Goal: Task Accomplishment & Management: Manage account settings

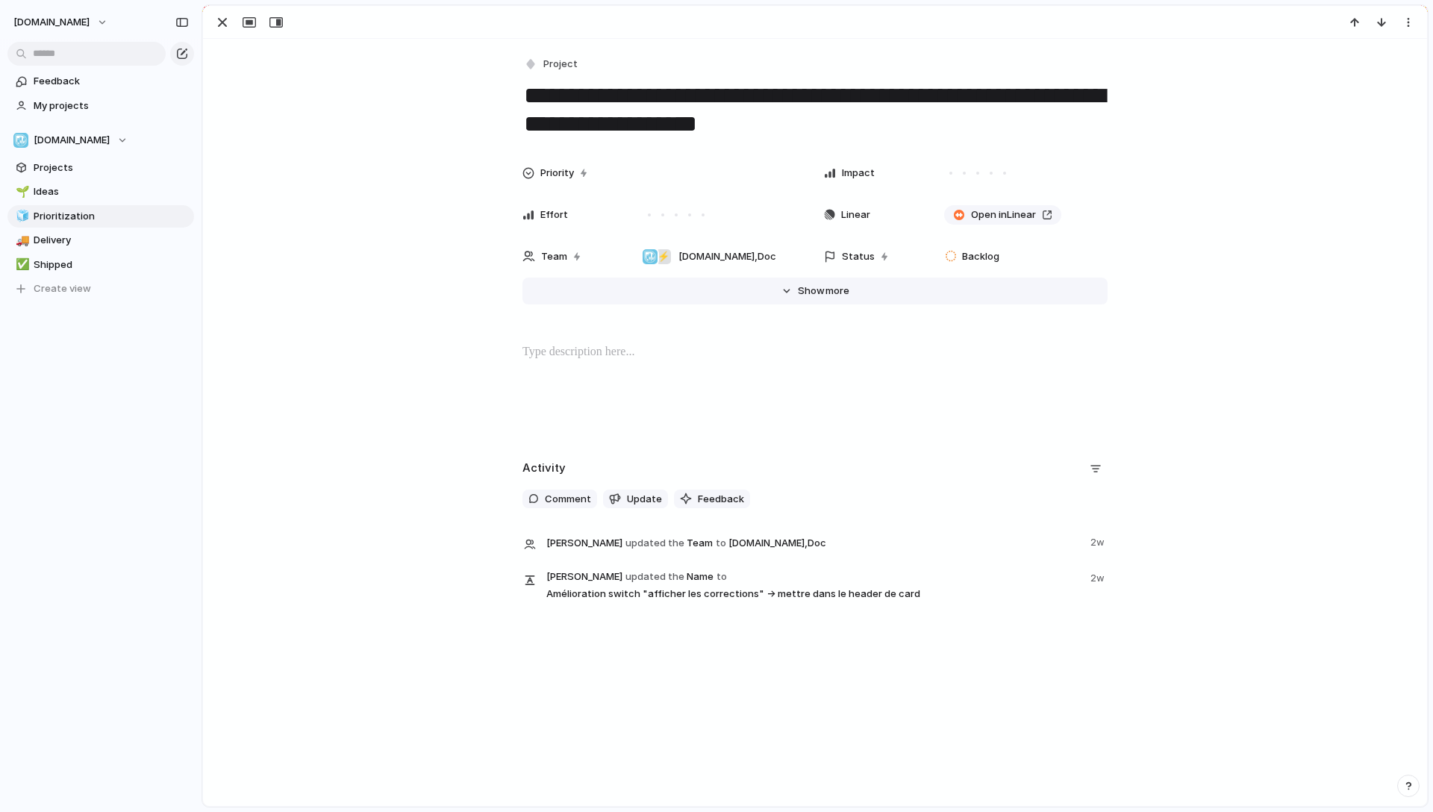
click at [803, 288] on span "Show" at bounding box center [811, 291] width 27 height 15
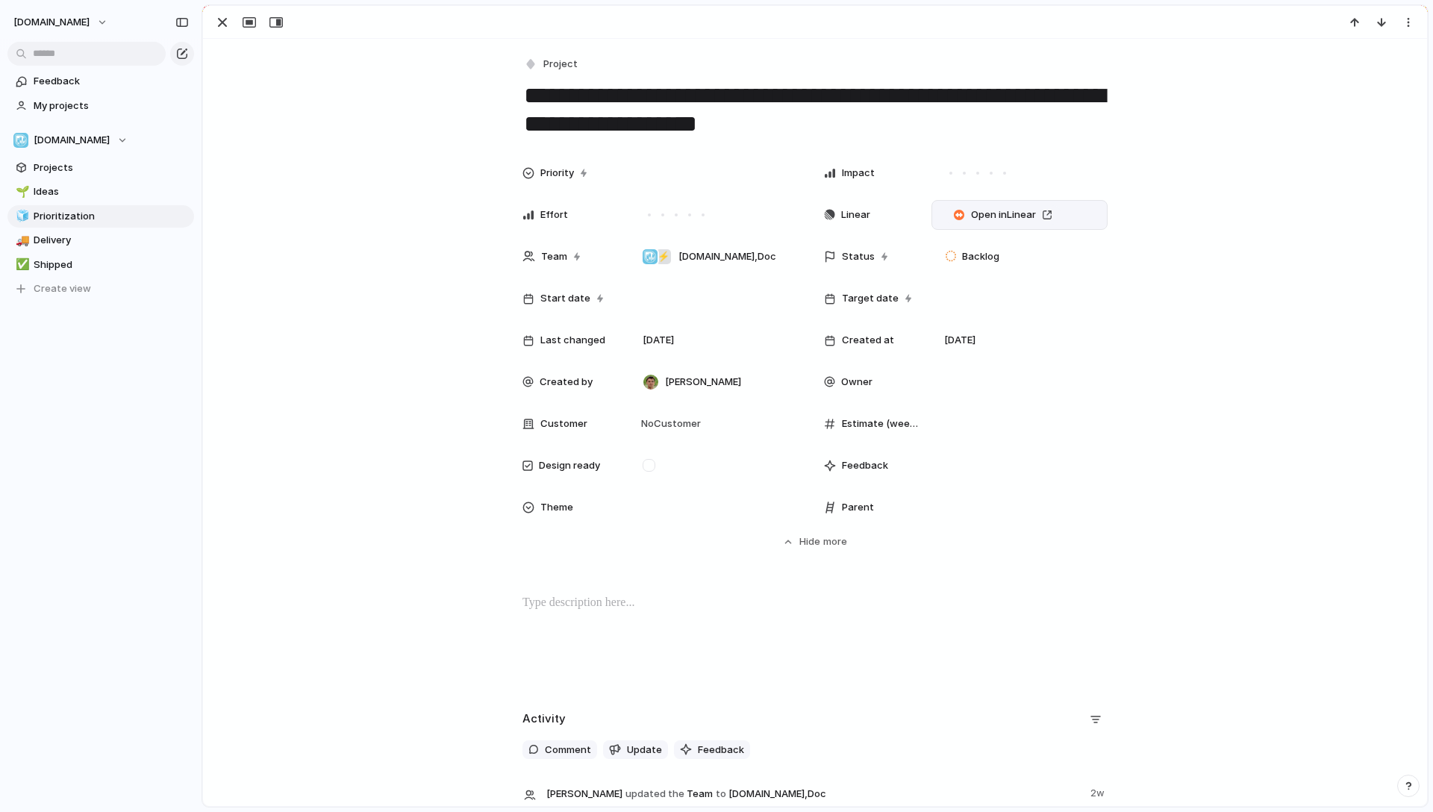
click at [1074, 218] on div "Open in Linear" at bounding box center [1019, 215] width 163 height 16
click at [1054, 275] on span "Issues" at bounding box center [1062, 274] width 30 height 15
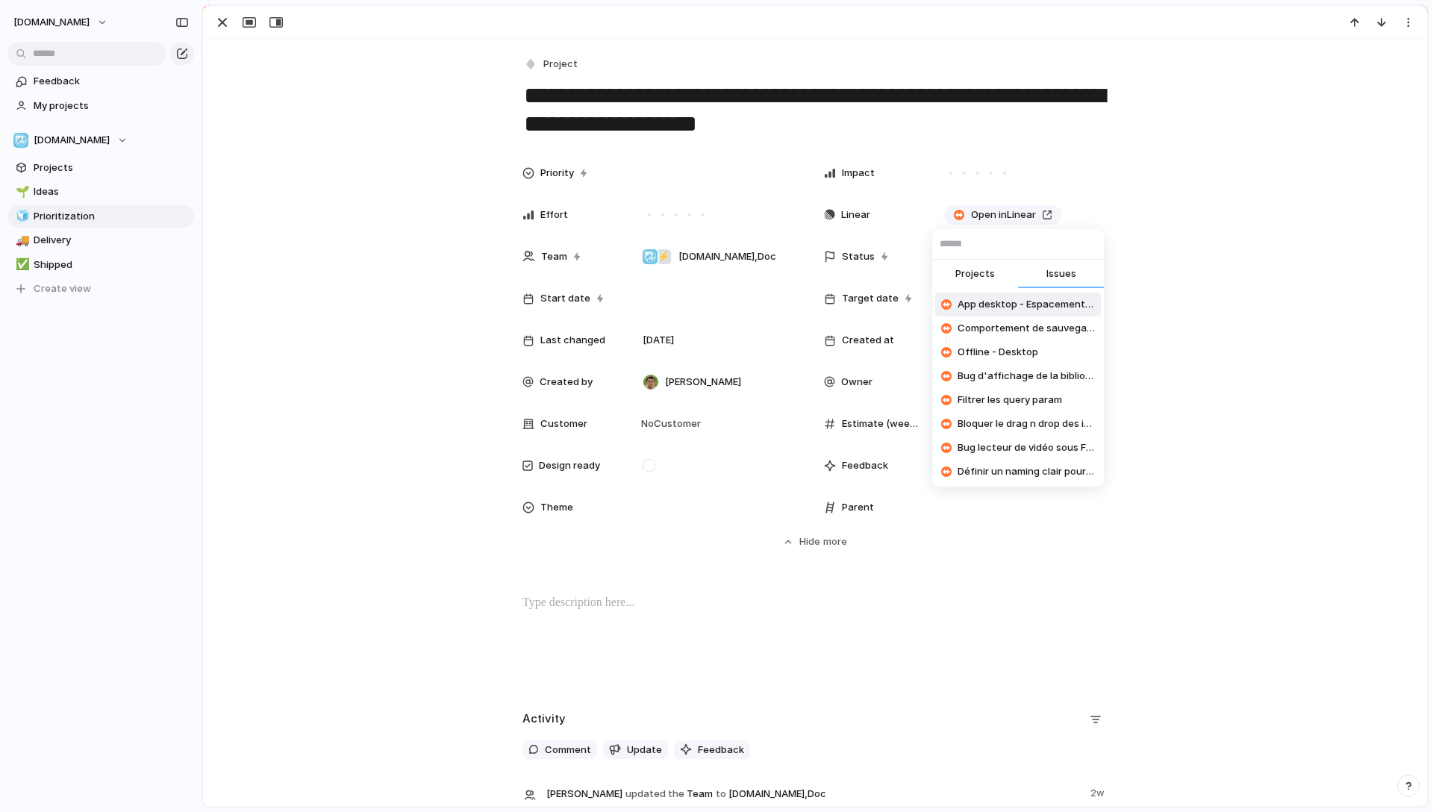
click at [986, 245] on input "text" at bounding box center [1018, 244] width 172 height 30
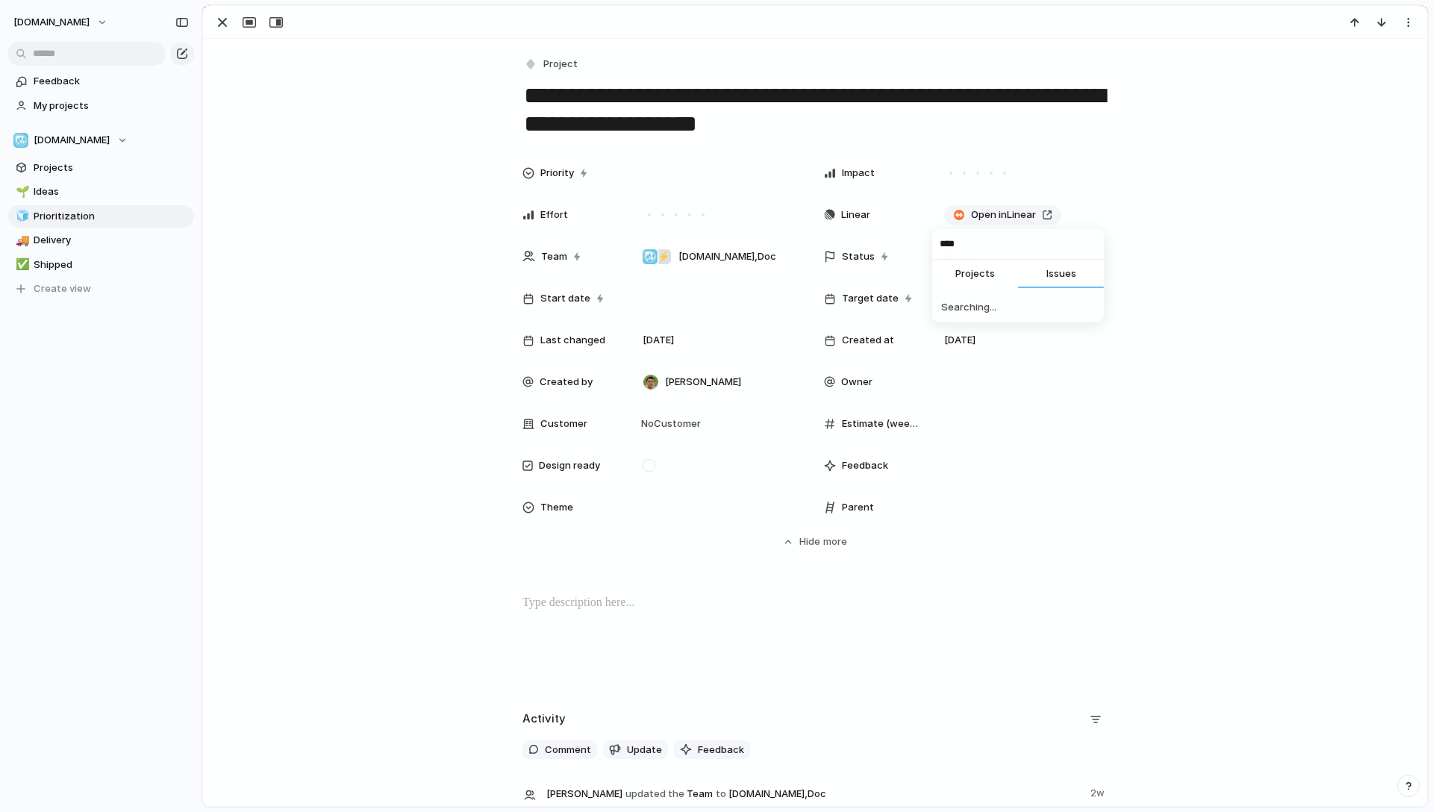
type input "****"
click at [1001, 307] on span "Déplacer le switch correction dans la toolbar de card" at bounding box center [1026, 304] width 137 height 15
click at [1186, 484] on div "Priority Impact Effort Linear Open in Linear Team ⚡ Lelivrescolaire.fr , Doc St…" at bounding box center [815, 353] width 1188 height 391
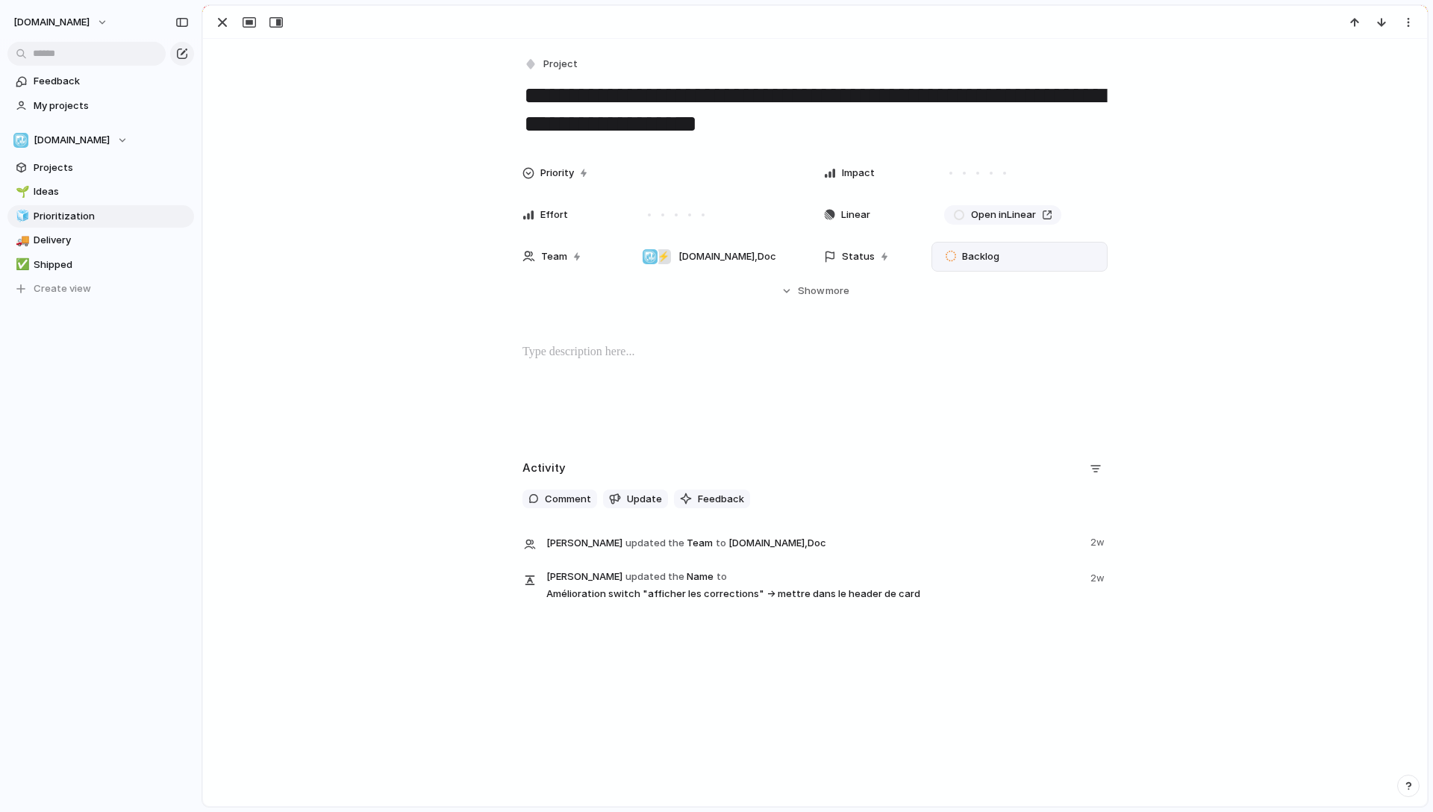
click at [1000, 258] on div "Backlog" at bounding box center [974, 256] width 73 height 21
click at [982, 255] on div "No results found" at bounding box center [716, 406] width 1433 height 812
click at [975, 255] on span "Backlog" at bounding box center [980, 256] width 37 height 15
click at [976, 255] on div "No results found" at bounding box center [716, 406] width 1433 height 812
click at [978, 215] on span "Open in Linear" at bounding box center [1003, 215] width 65 height 15
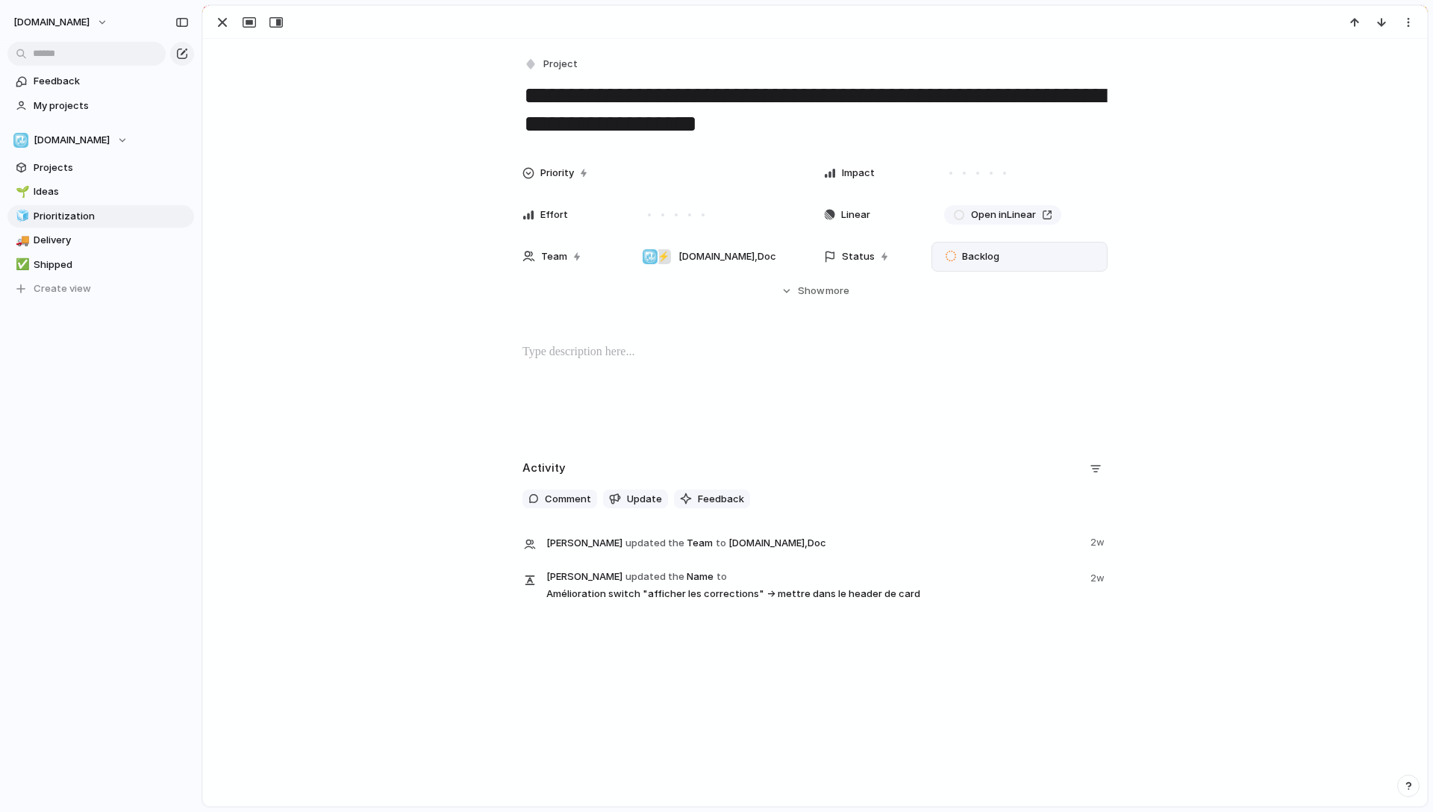
click at [847, 253] on span "Status" at bounding box center [858, 256] width 33 height 15
drag, startPoint x: 315, startPoint y: 90, endPoint x: 331, endPoint y: 91, distance: 16.5
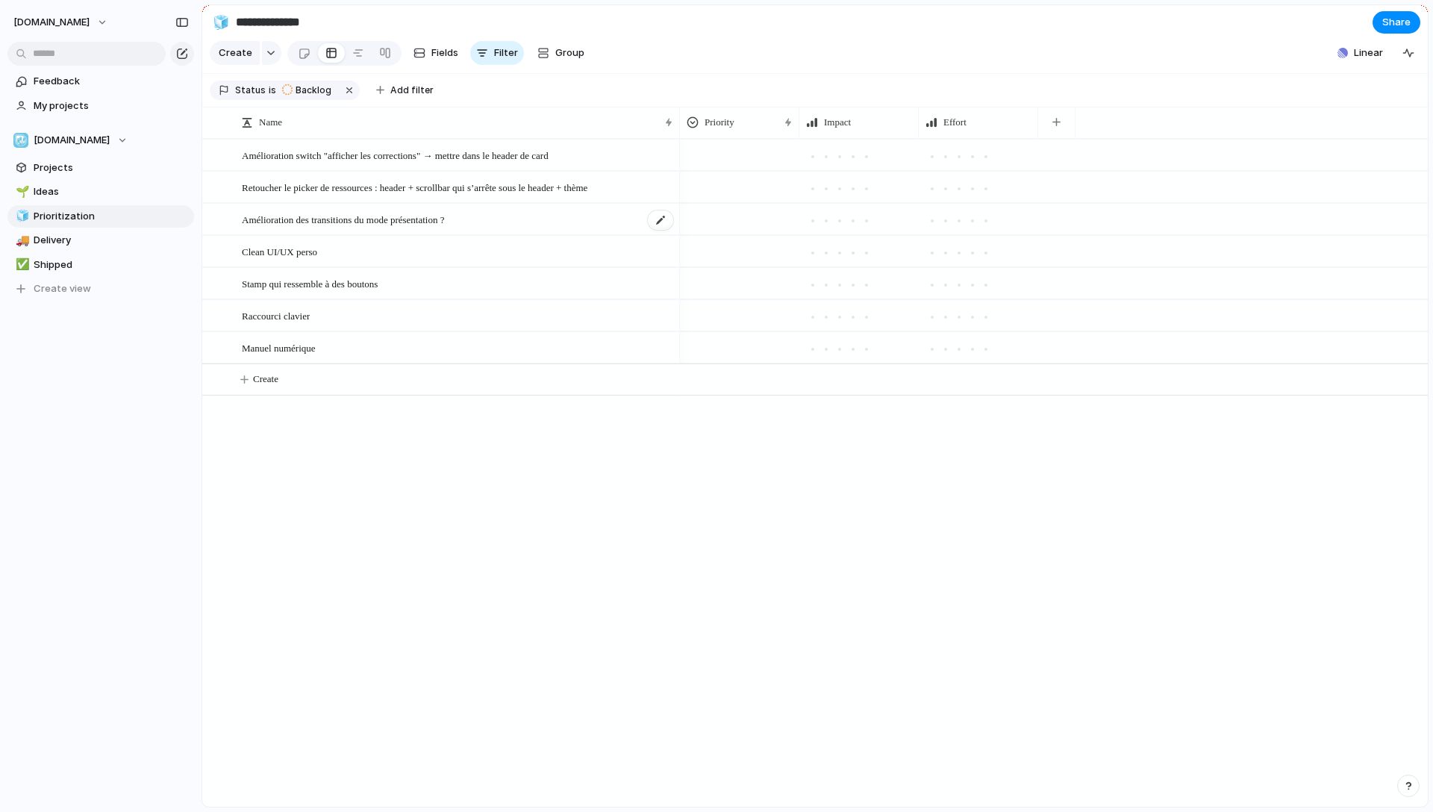
click at [386, 228] on span "Amélioration des transitions du mode présentation ?" at bounding box center [343, 219] width 203 height 17
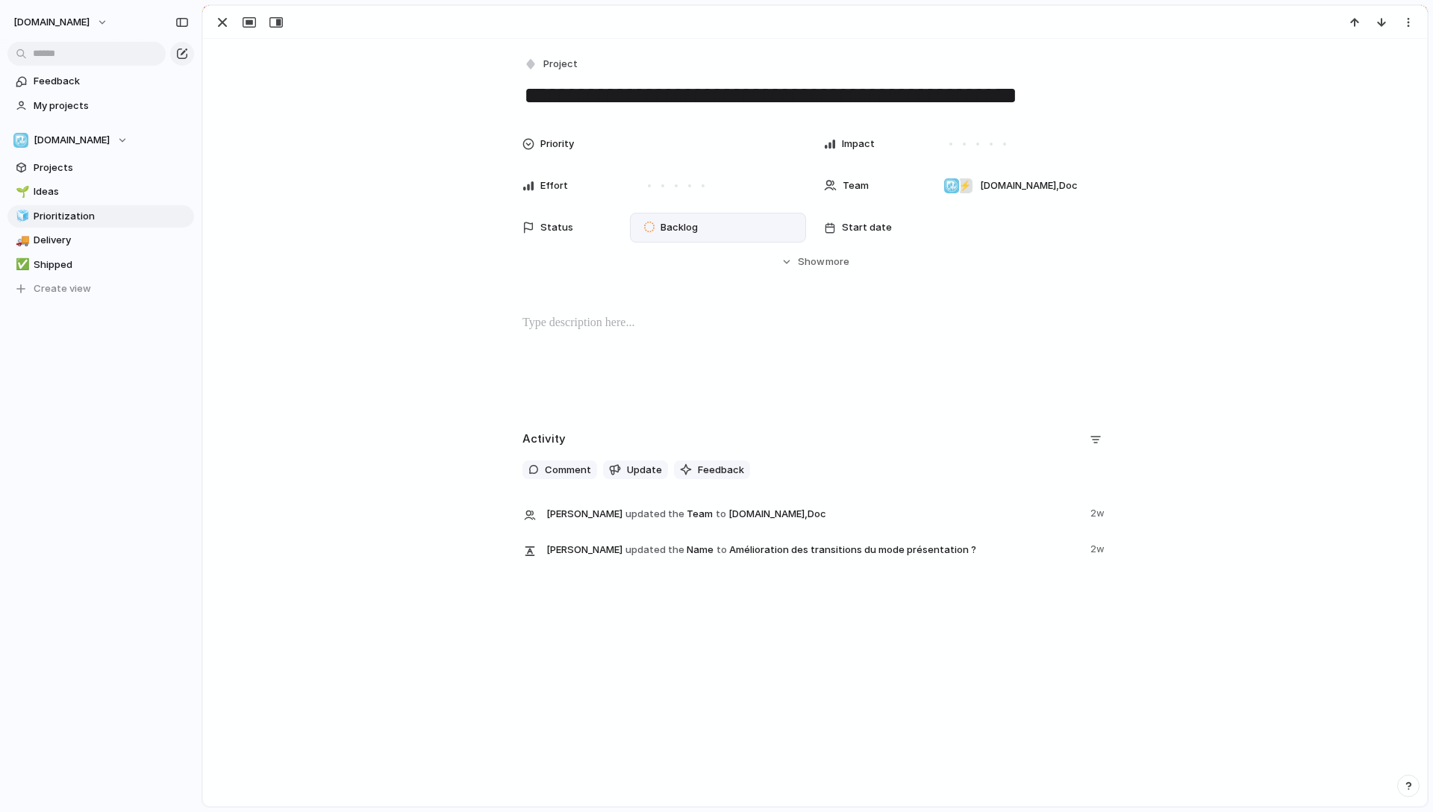
click at [653, 227] on div "Backlog" at bounding box center [673, 228] width 58 height 18
click at [64, 195] on div "Backlog Planned In Progress Completed Canceled" at bounding box center [716, 406] width 1433 height 812
drag, startPoint x: 362, startPoint y: 185, endPoint x: 361, endPoint y: 195, distance: 9.8
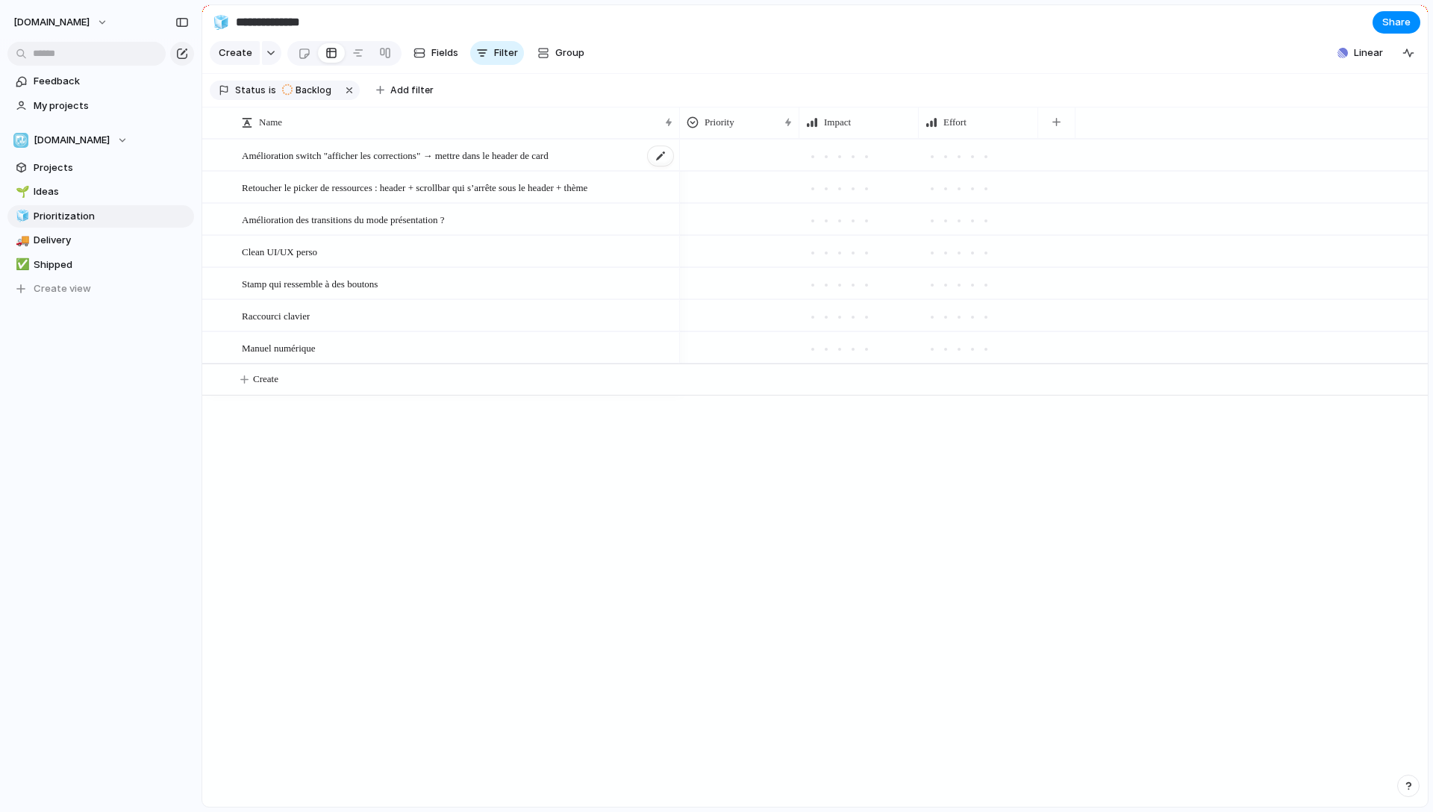
click at [357, 162] on span "Amélioration switch "afficher les corrections" → mettre dans le header de card" at bounding box center [395, 154] width 307 height 17
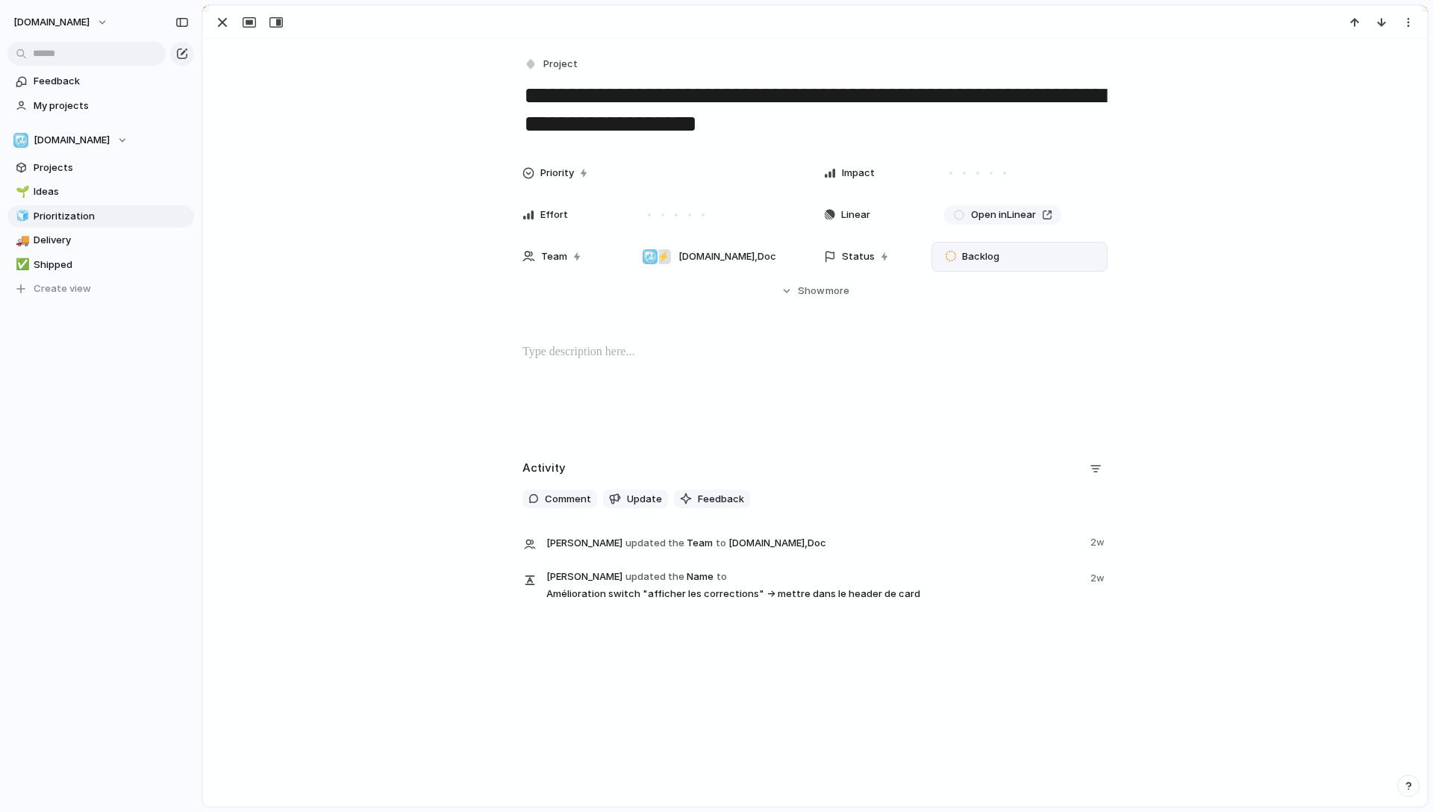
click at [969, 255] on span "Backlog" at bounding box center [980, 256] width 37 height 15
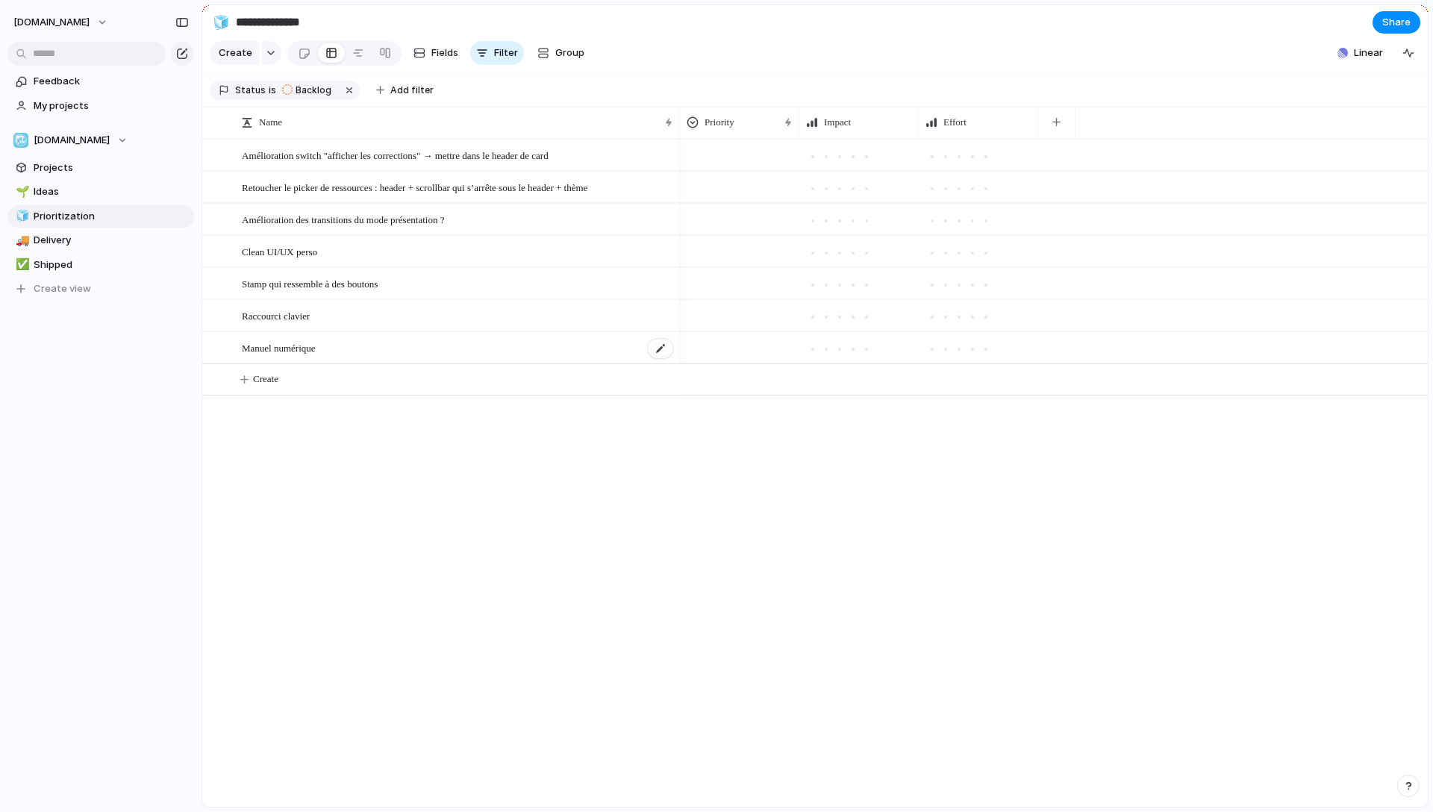
click at [287, 352] on span "Manuel numérique" at bounding box center [279, 347] width 74 height 17
click at [345, 96] on button "button" at bounding box center [349, 90] width 19 height 19
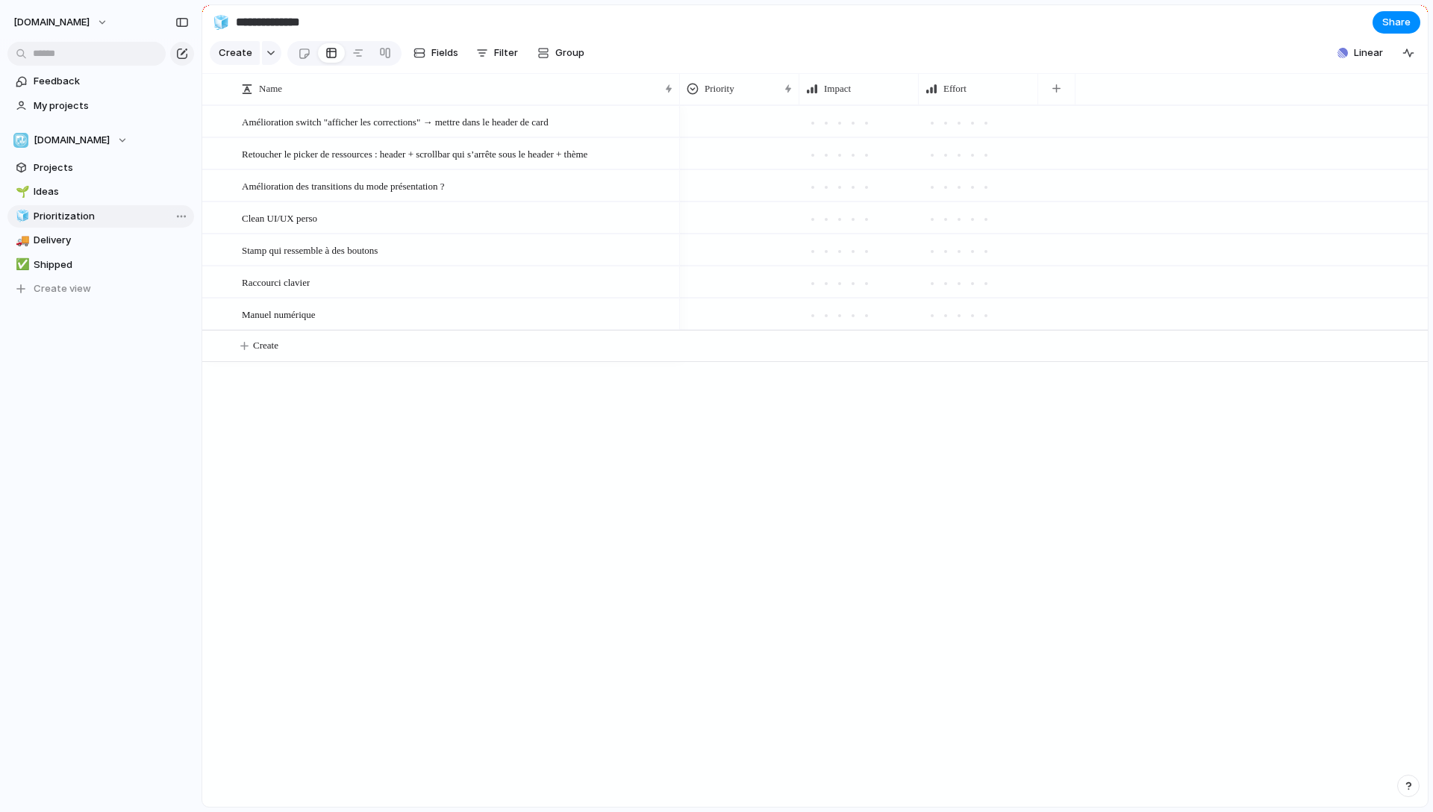
click at [70, 218] on span "Prioritization" at bounding box center [111, 216] width 155 height 15
click at [68, 239] on span "Delivery" at bounding box center [111, 240] width 155 height 15
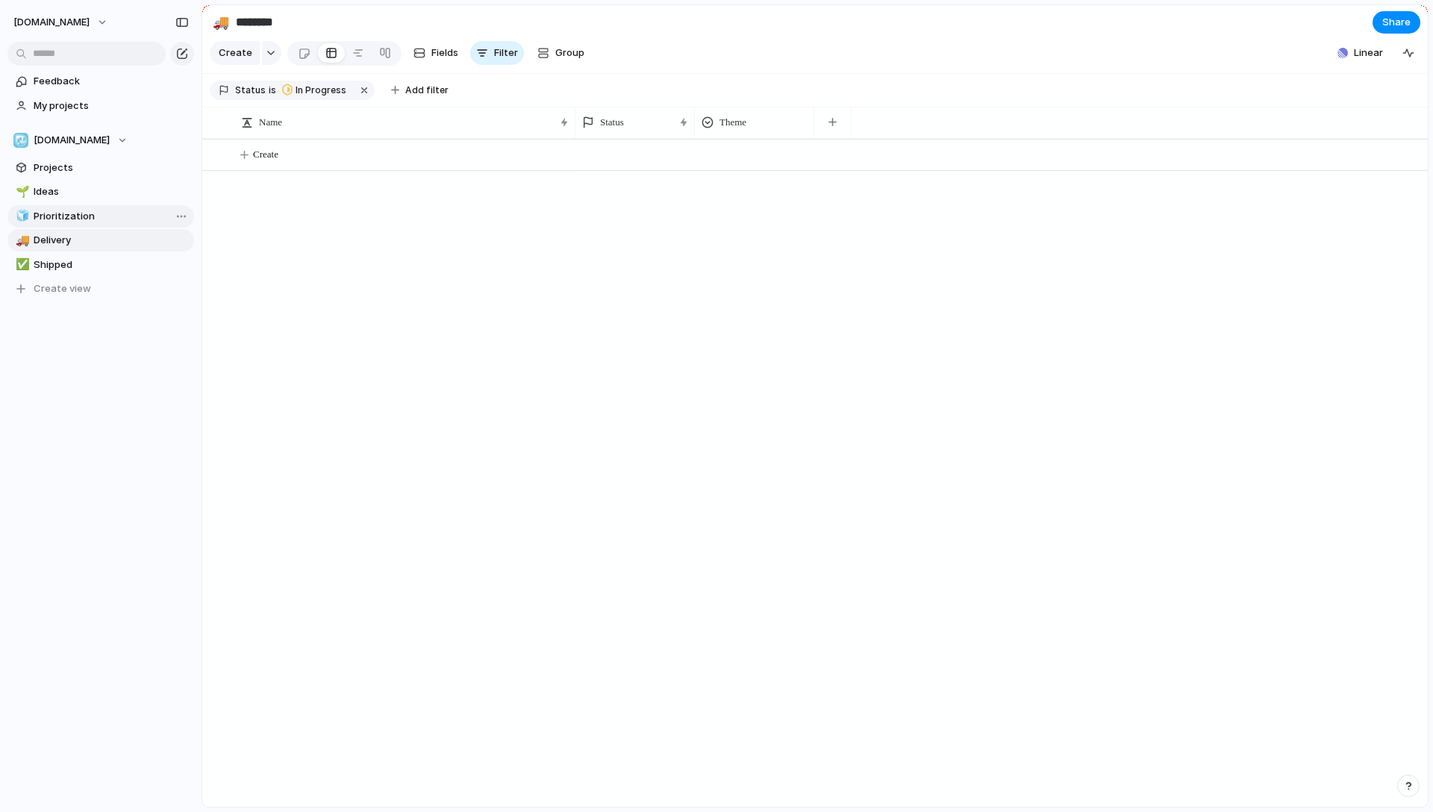
click at [67, 215] on span "Prioritization" at bounding box center [111, 216] width 155 height 15
type input "**********"
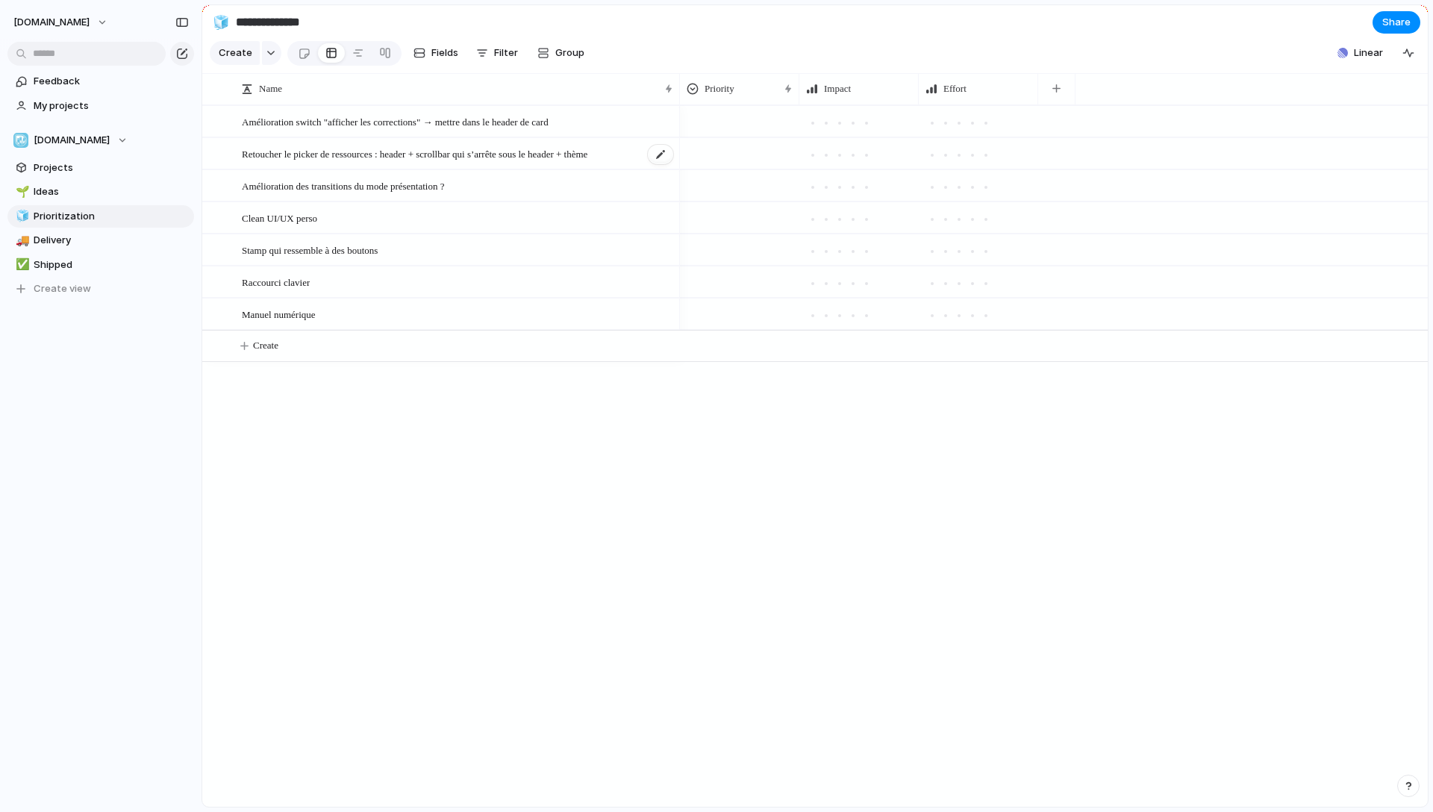
click at [361, 162] on span "Retoucher le picker de ressources : header + scrollbar qui s’arrête sous le hea…" at bounding box center [415, 153] width 346 height 17
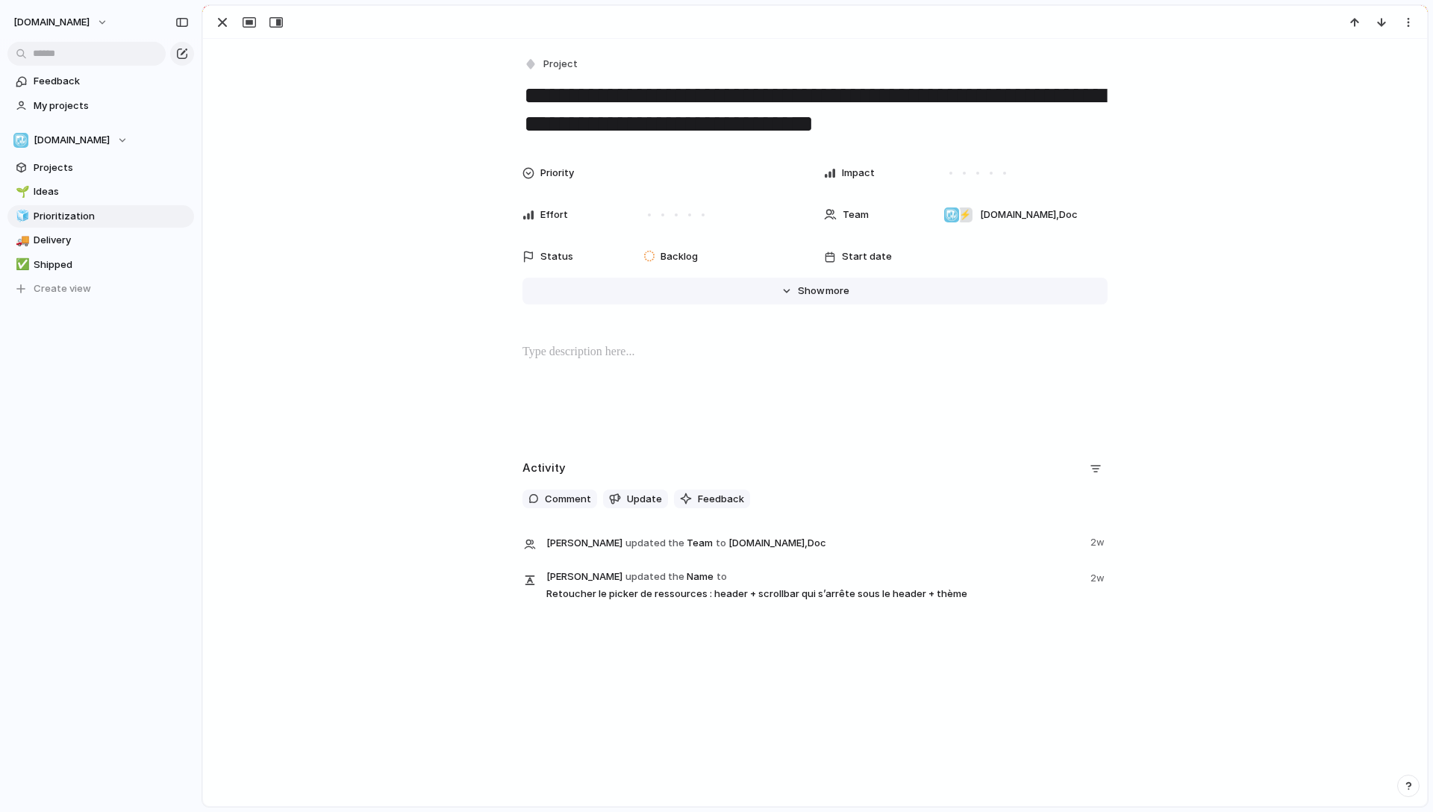
click at [828, 287] on span "more" at bounding box center [838, 291] width 24 height 15
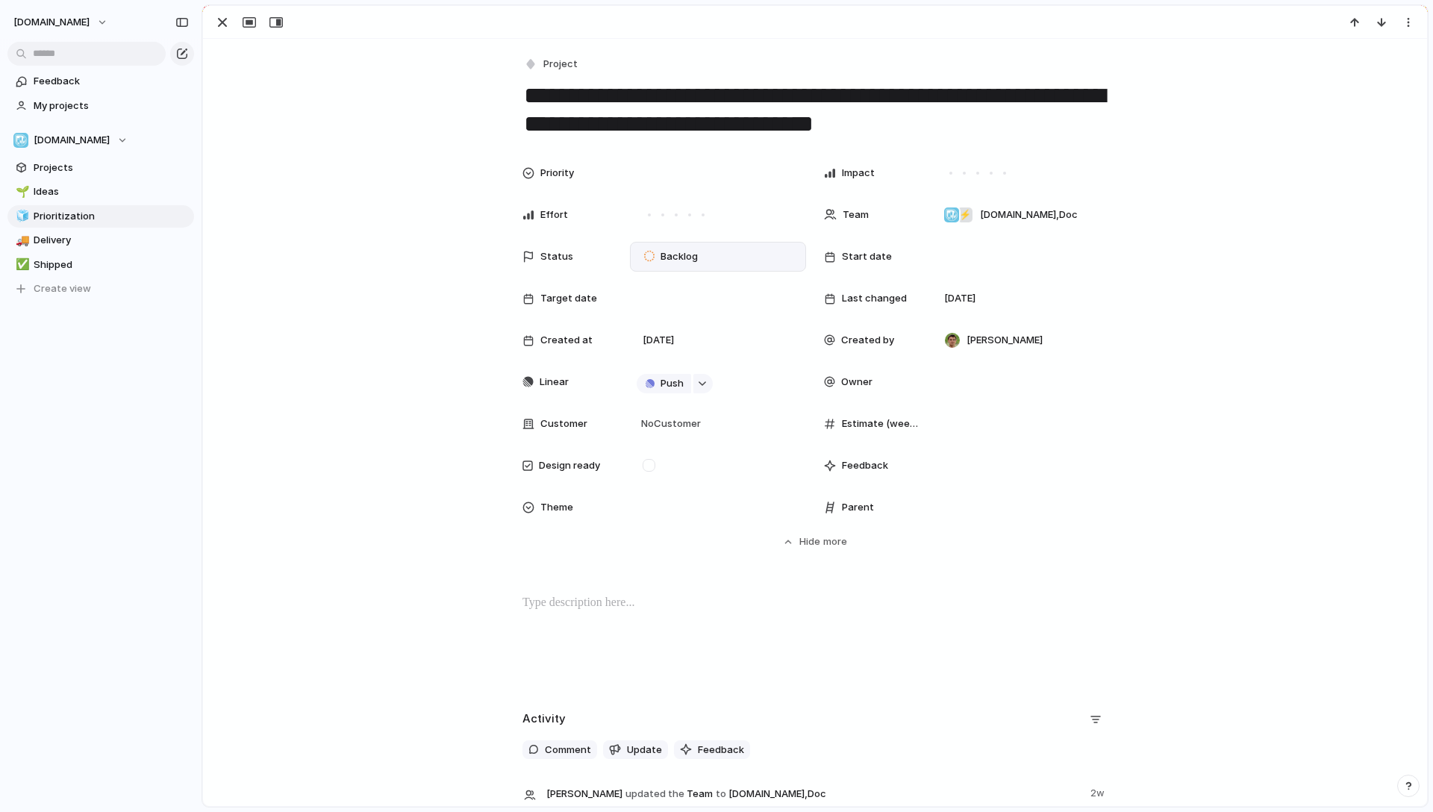
click at [673, 252] on span "Backlog" at bounding box center [679, 256] width 37 height 15
click at [322, 264] on div "Backlog Planned In Progress Completed Canceled" at bounding box center [716, 406] width 1433 height 812
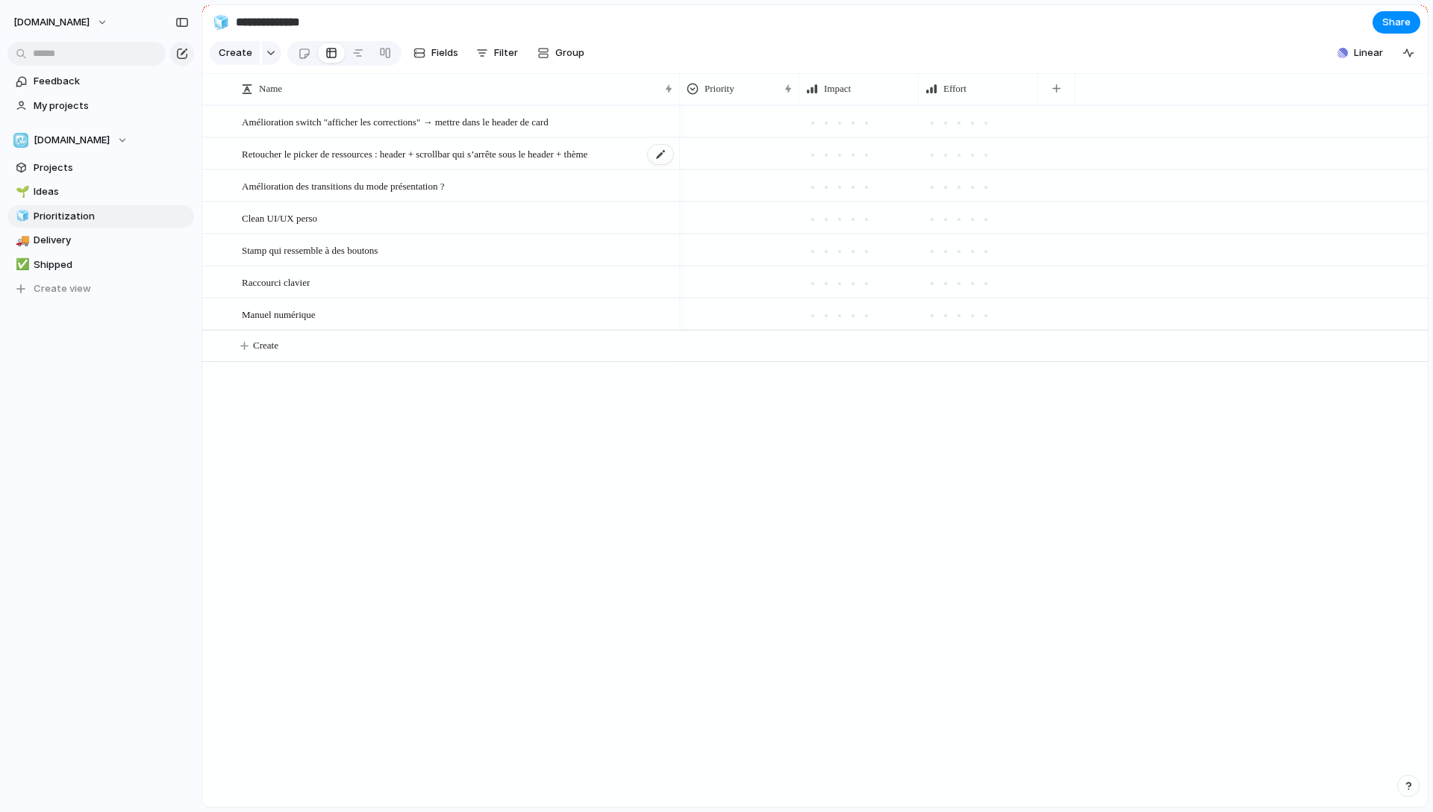
click at [360, 149] on div "Retoucher le picker de ressources : header + scrollbar qui s’arrête sous le hea…" at bounding box center [458, 154] width 433 height 31
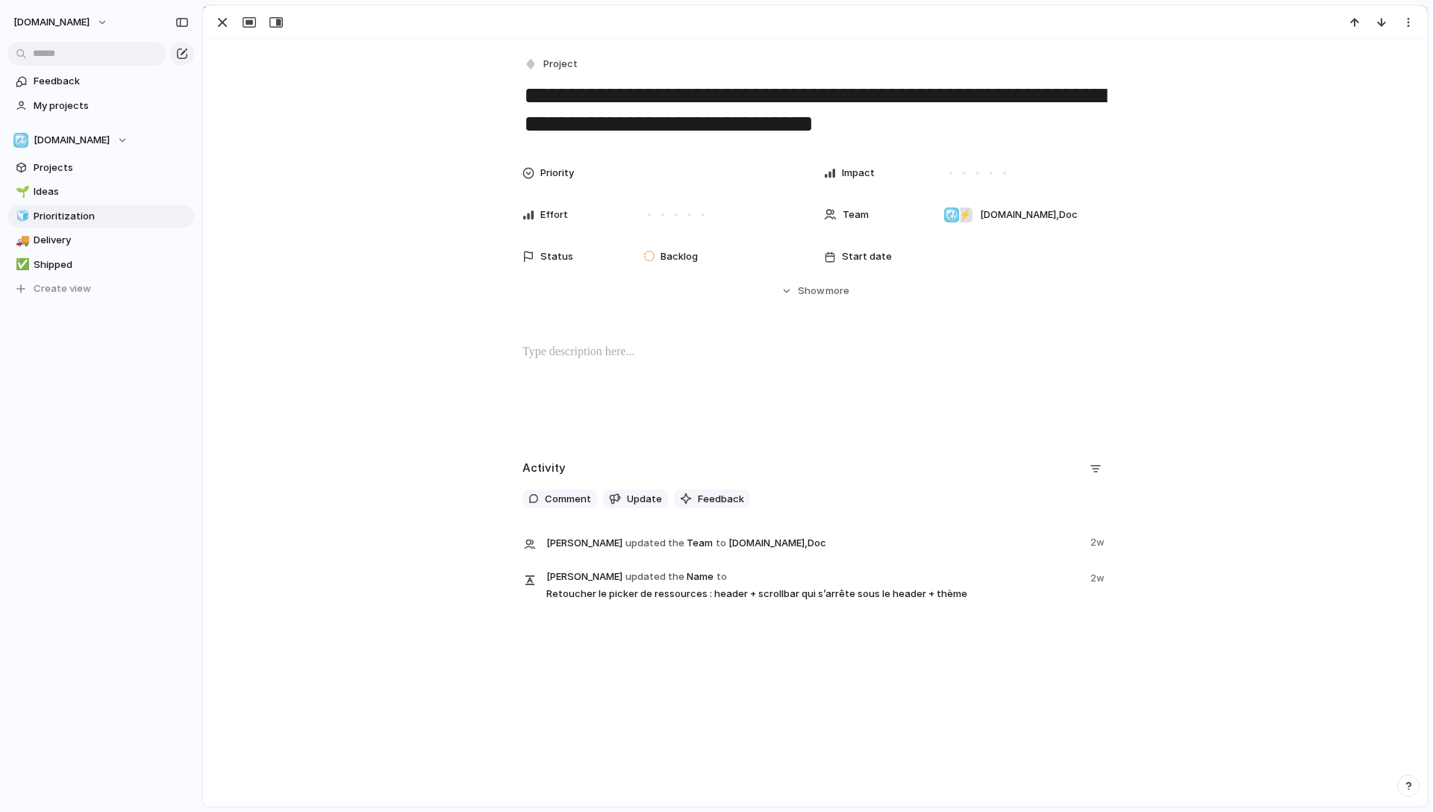
drag, startPoint x: 376, startPoint y: 196, endPoint x: 386, endPoint y: 201, distance: 11.4
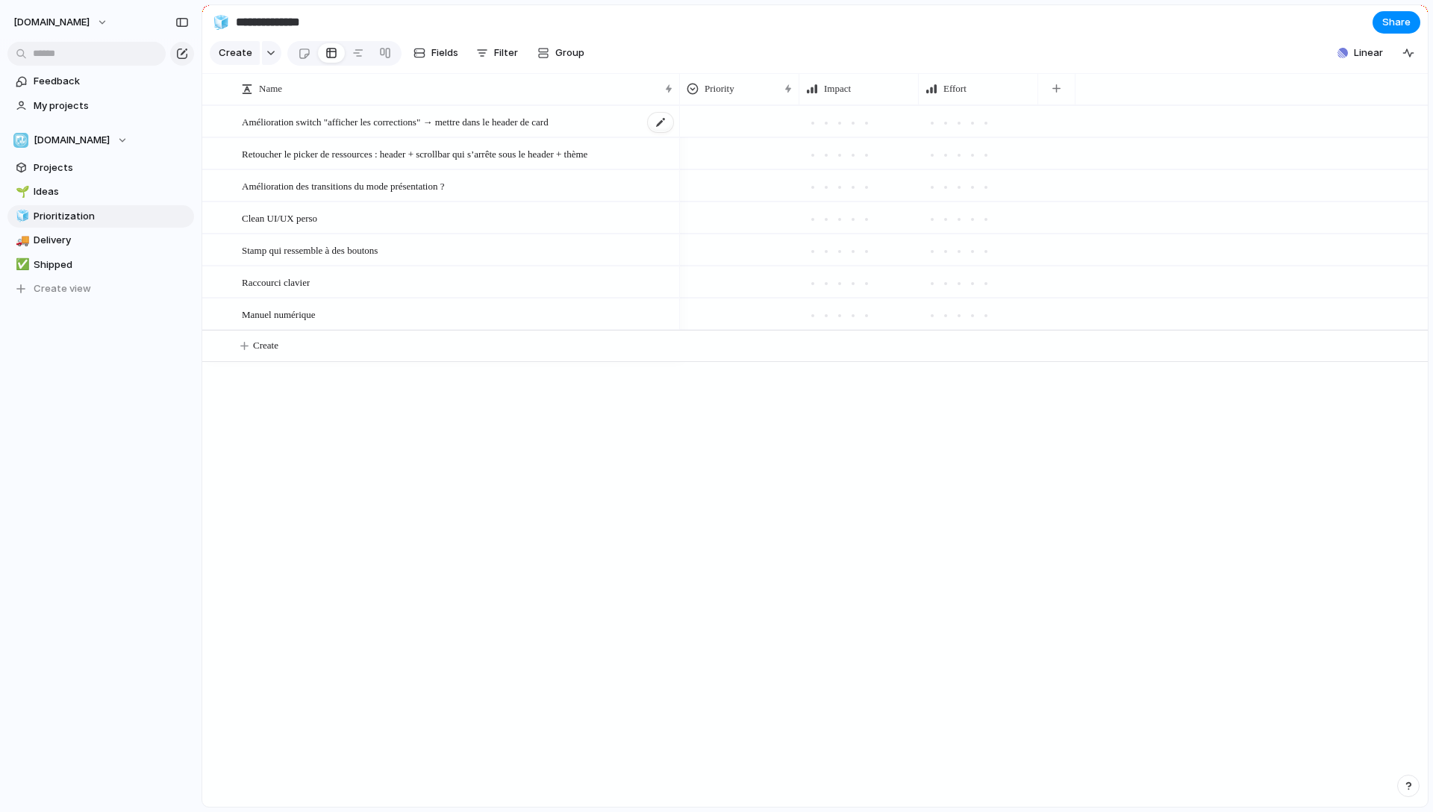
click at [411, 130] on span "Amélioration switch "afficher les corrections" → mettre dans le header de card" at bounding box center [395, 121] width 307 height 17
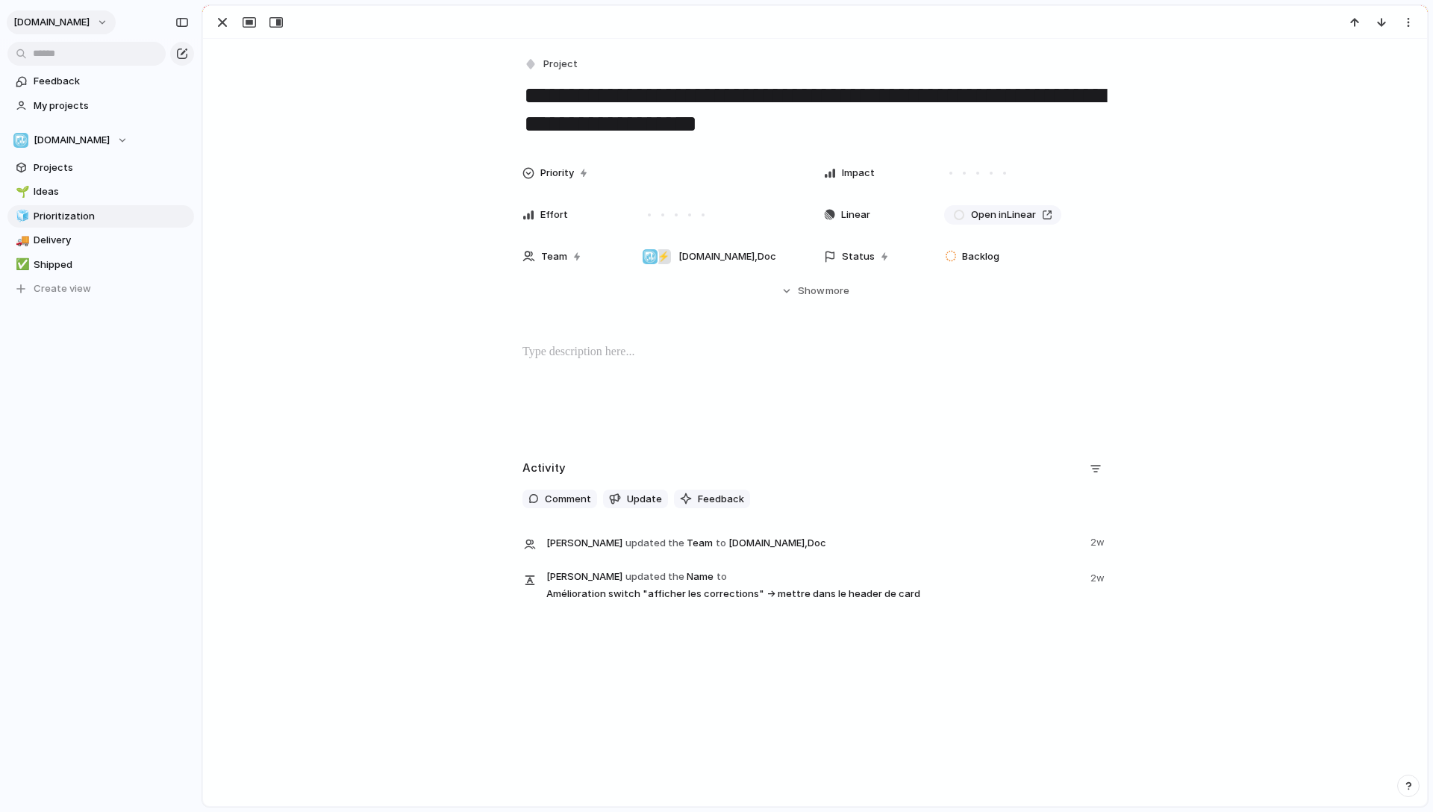
click at [103, 22] on button "[DOMAIN_NAME]" at bounding box center [61, 22] width 109 height 24
click at [89, 79] on span "Invite members" at bounding box center [70, 79] width 72 height 15
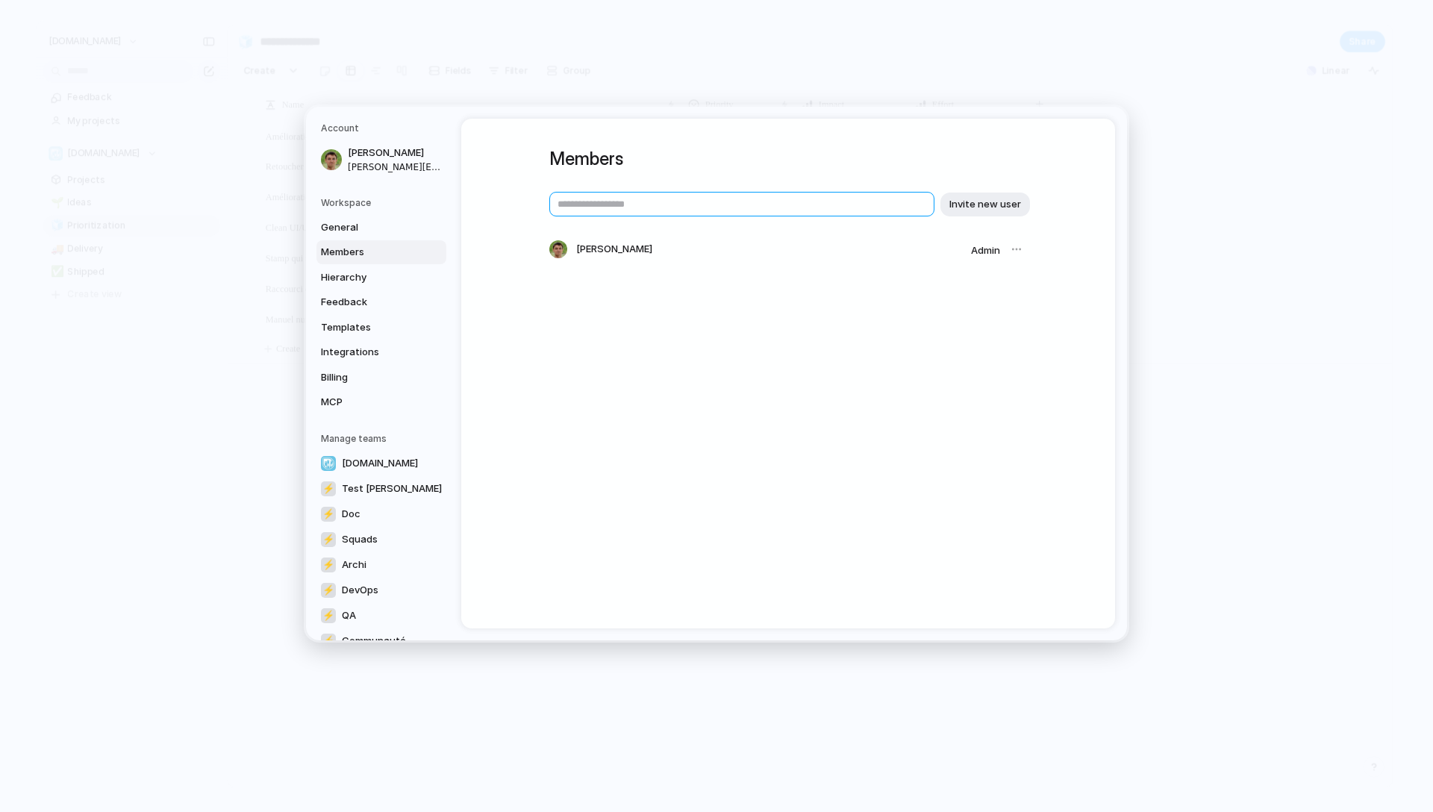
click at [644, 204] on input "text" at bounding box center [741, 204] width 385 height 25
click at [634, 206] on input "****" at bounding box center [741, 204] width 385 height 25
paste input "**********"
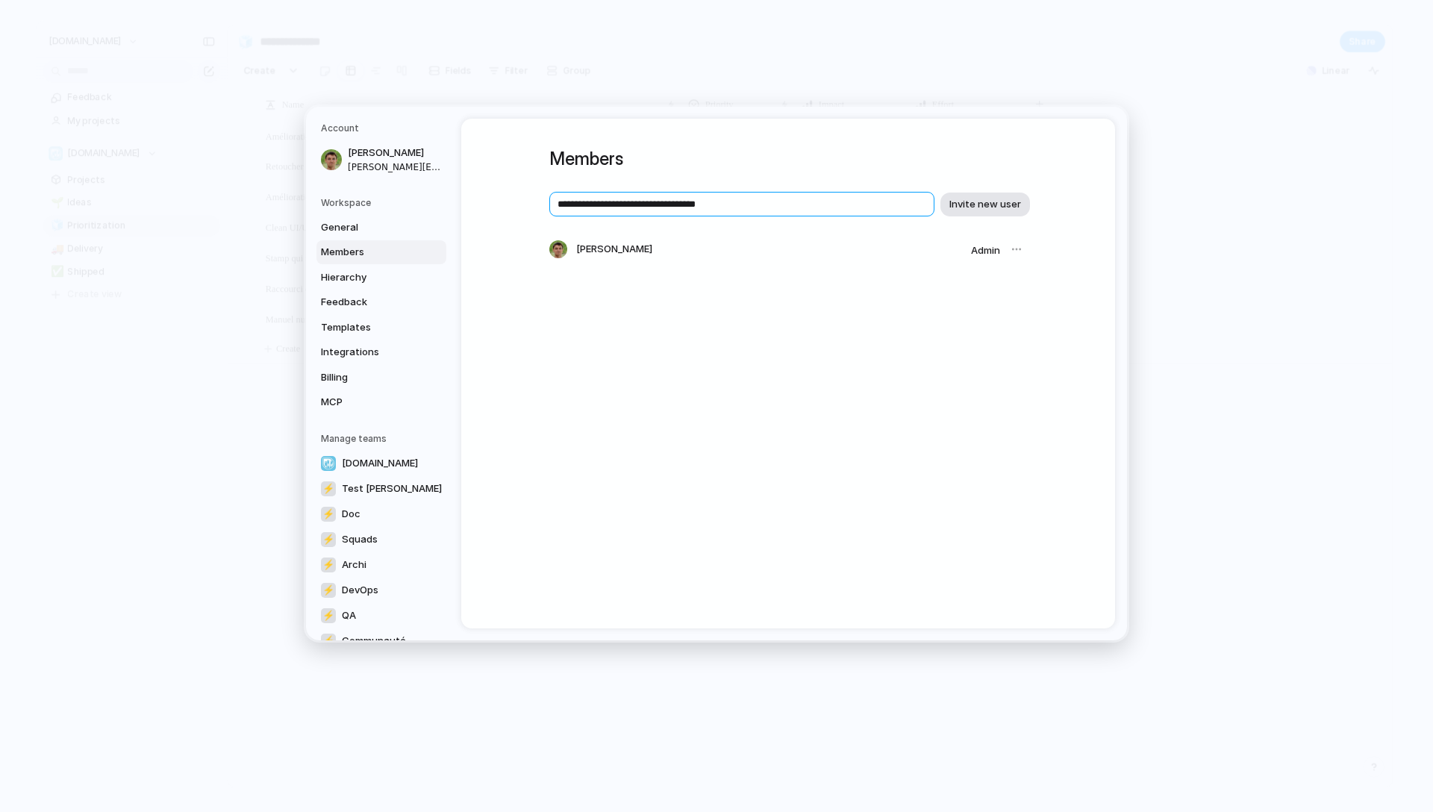
type input "**********"
click at [964, 207] on span "Invite new user" at bounding box center [986, 204] width 72 height 15
